Goal: Check status: Check status

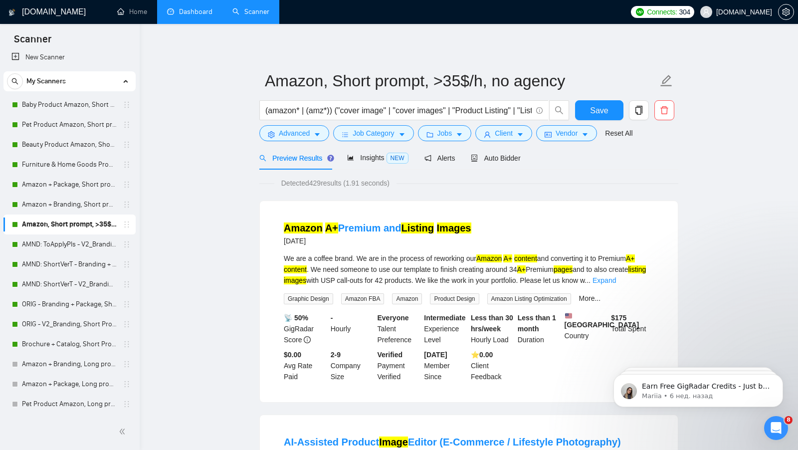
click at [171, 16] on link "Dashboard" at bounding box center [189, 11] width 45 height 8
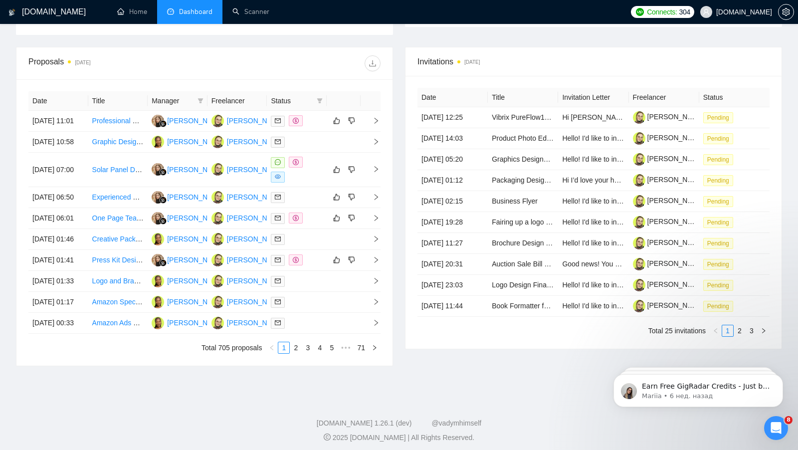
scroll to position [372, 0]
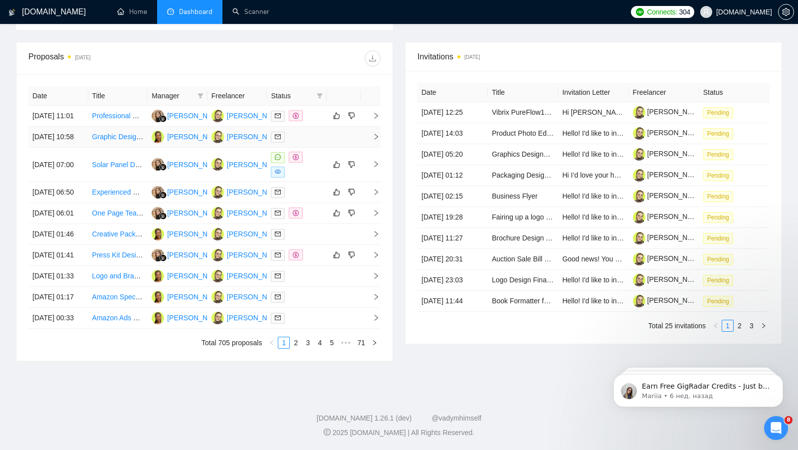
click at [311, 143] on div at bounding box center [297, 136] width 52 height 11
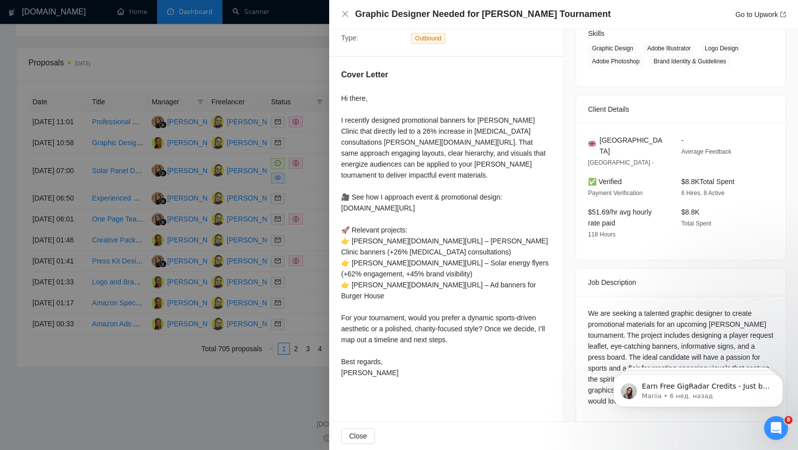
scroll to position [0, 0]
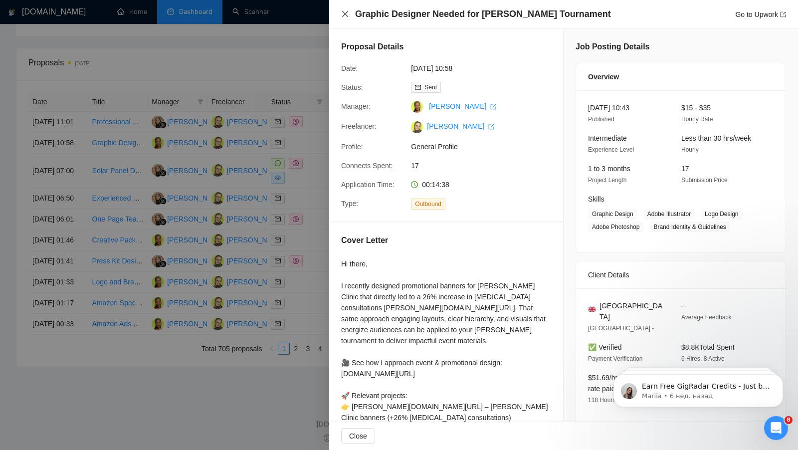
click at [344, 11] on icon "close" at bounding box center [345, 14] width 8 height 8
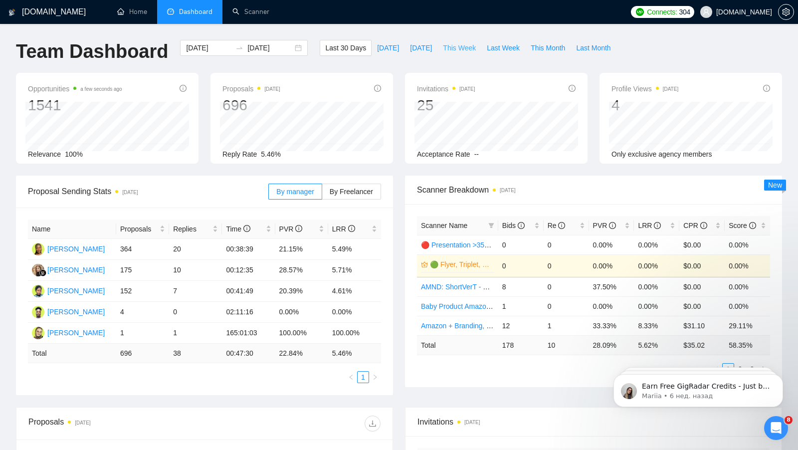
click at [448, 49] on span "This Week" at bounding box center [459, 47] width 33 height 11
type input "[DATE]"
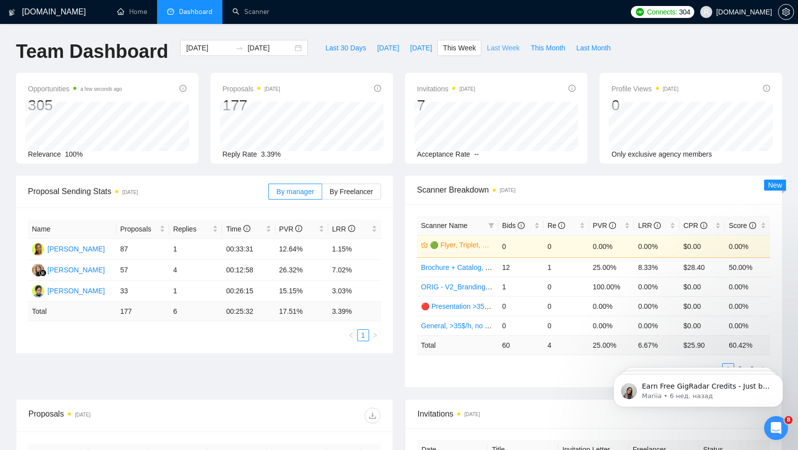
click at [498, 51] on span "Last Week" at bounding box center [503, 47] width 33 height 11
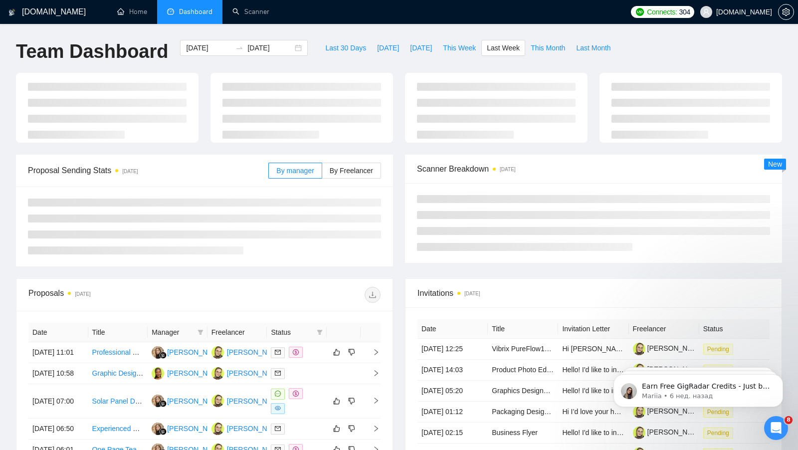
type input "[DATE]"
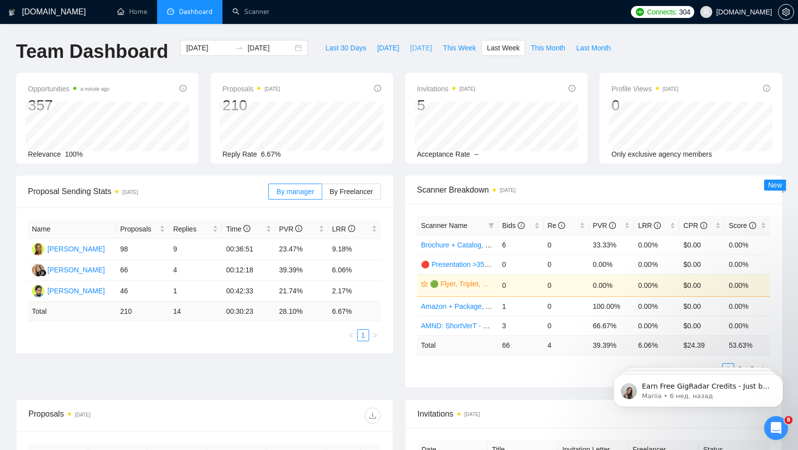
click at [404, 50] on button "[DATE]" at bounding box center [420, 48] width 33 height 16
type input "[DATE]"
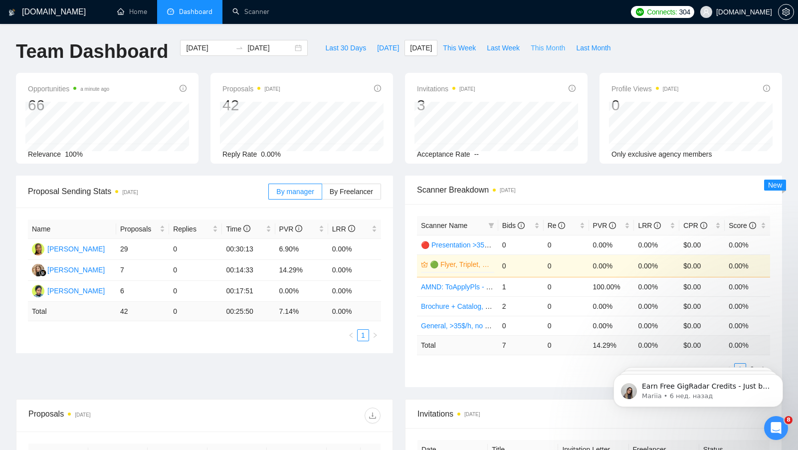
click at [541, 49] on span "This Month" at bounding box center [548, 47] width 34 height 11
type input "[DATE]"
